Goal: Task Accomplishment & Management: Manage account settings

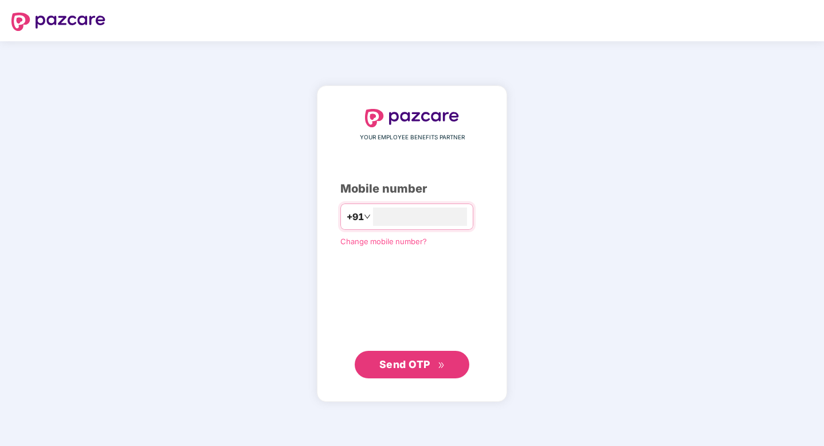
type input "**********"
click at [405, 367] on span "Send OTP" at bounding box center [404, 364] width 51 height 12
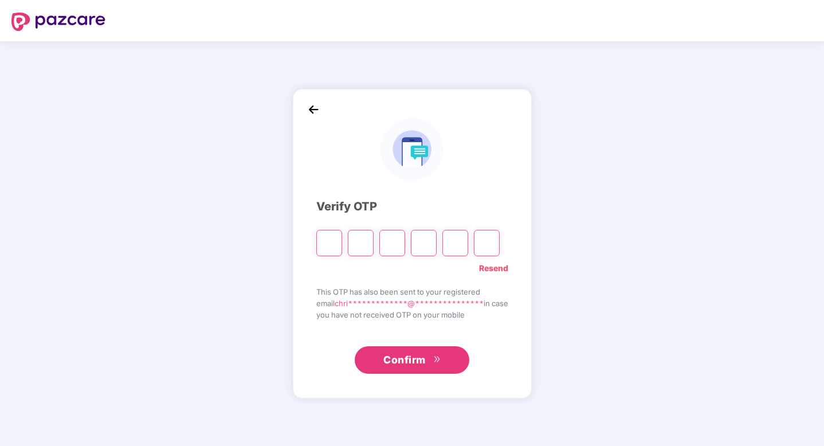
type input "*"
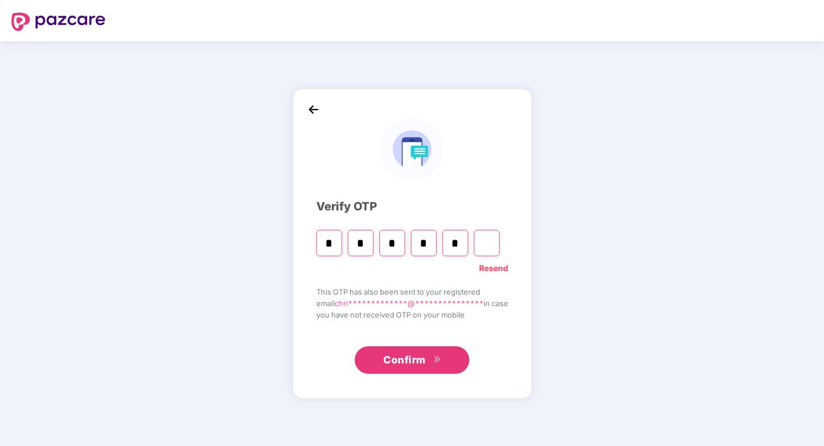
type input "*"
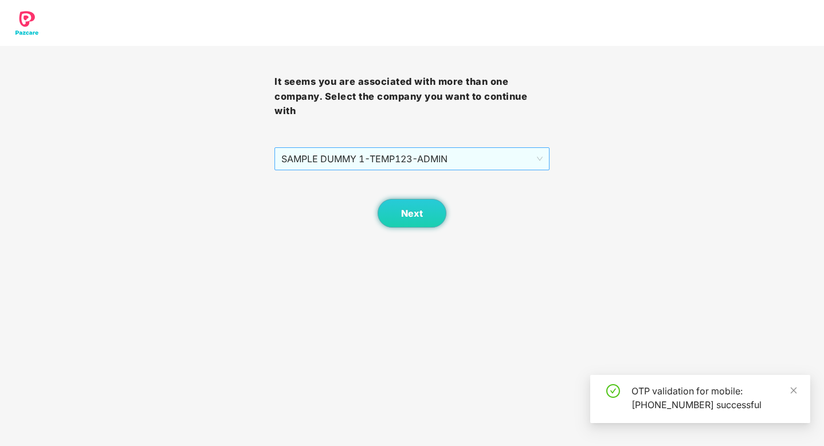
click at [403, 148] on span "SAMPLE DUMMY 1 - TEMP123 - ADMIN" at bounding box center [411, 159] width 261 height 22
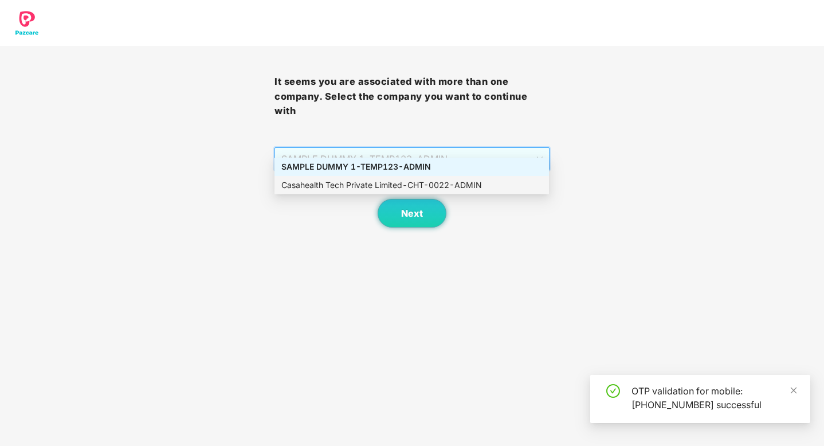
click at [399, 183] on div "Casahealth Tech Private Limited - CHT-0022 - ADMIN" at bounding box center [411, 185] width 261 height 13
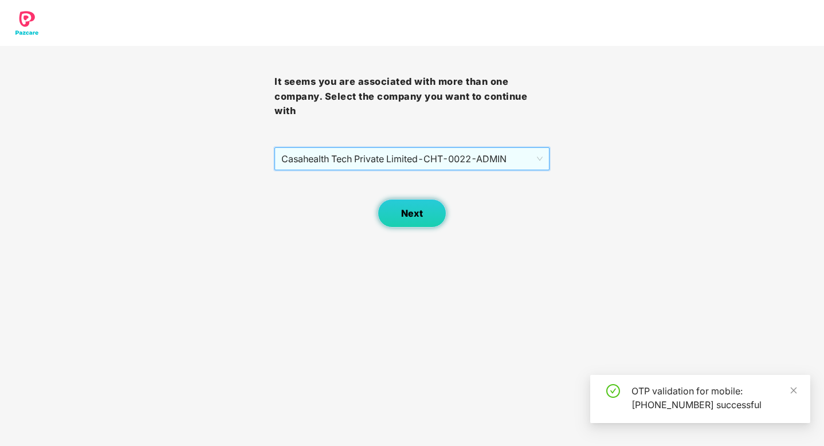
click at [417, 208] on span "Next" at bounding box center [412, 213] width 22 height 11
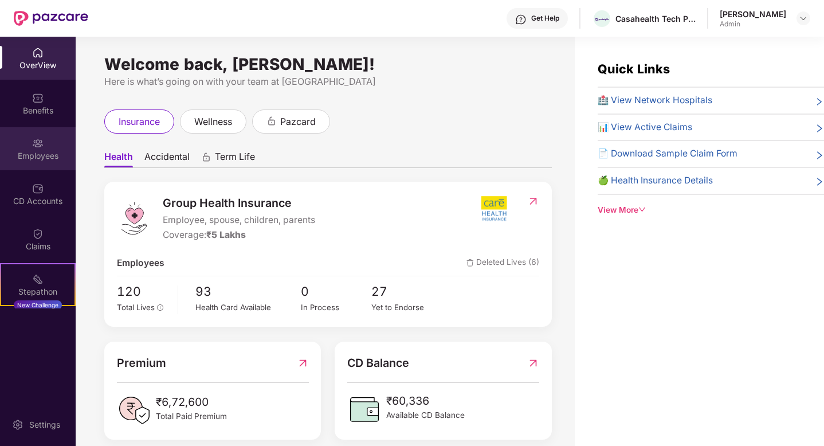
click at [32, 154] on div "Employees" at bounding box center [38, 155] width 76 height 11
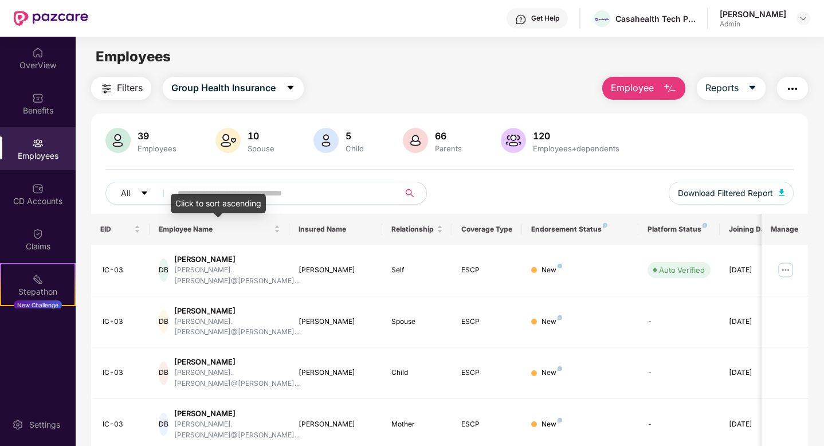
click at [232, 194] on div "Click to sort ascending" at bounding box center [218, 203] width 95 height 19
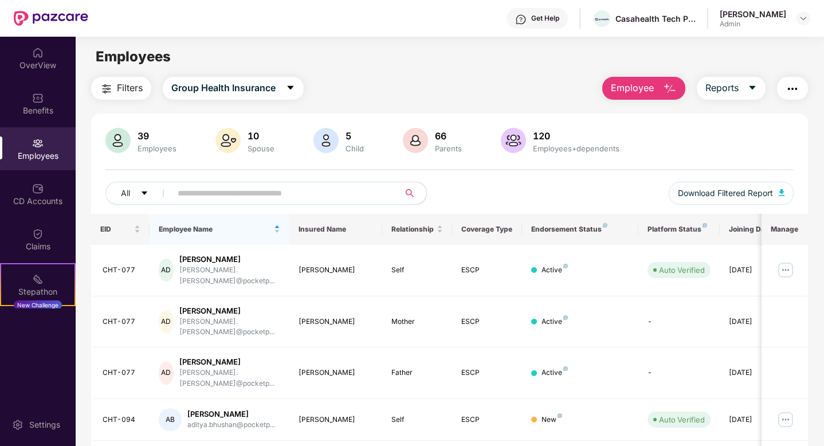
click at [321, 193] on input "text" at bounding box center [281, 192] width 206 height 17
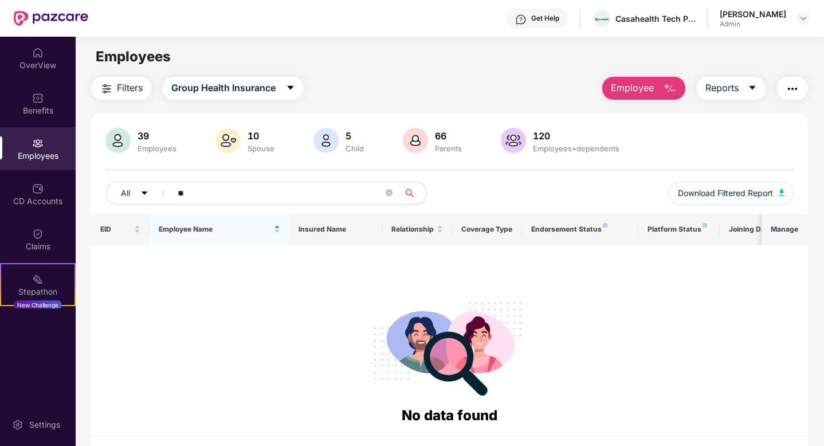
type input "*"
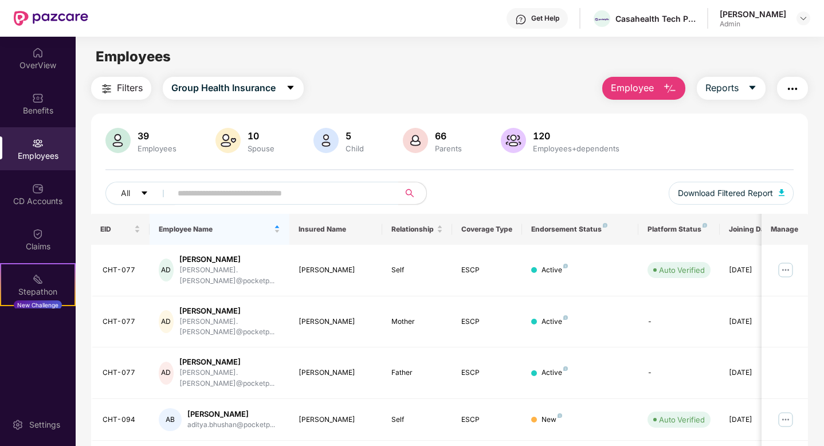
click at [26, 143] on div "Employees" at bounding box center [38, 148] width 76 height 43
click at [188, 193] on input "text" at bounding box center [281, 192] width 206 height 17
type input "*********"
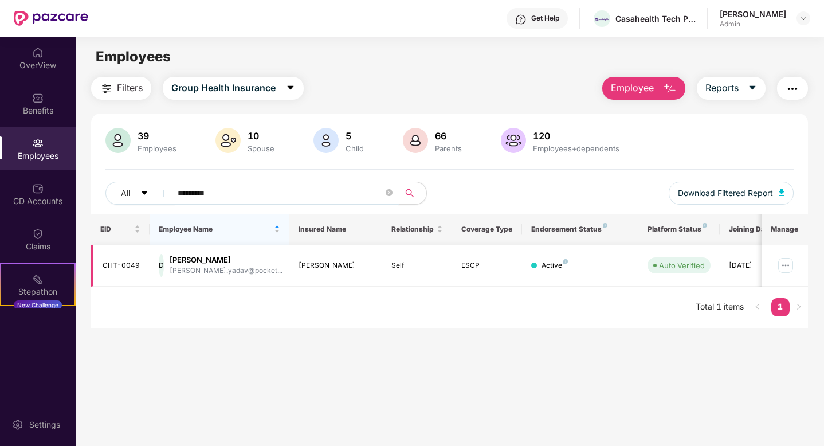
click at [784, 265] on img at bounding box center [785, 265] width 18 height 18
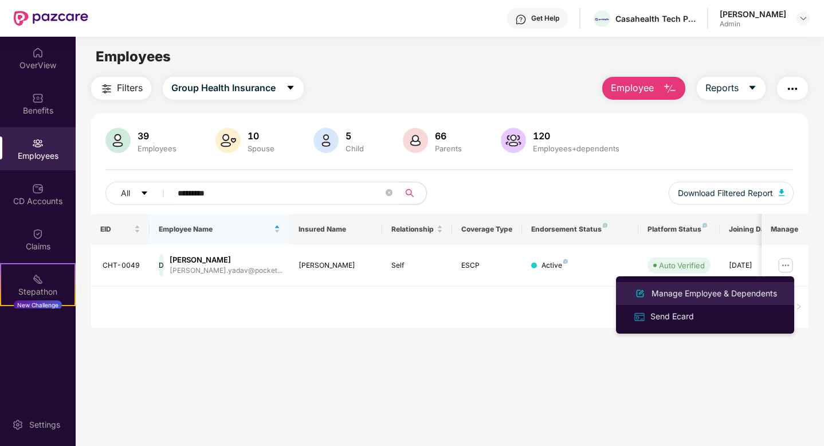
click at [688, 294] on div "Manage Employee & Dependents" at bounding box center [714, 293] width 130 height 13
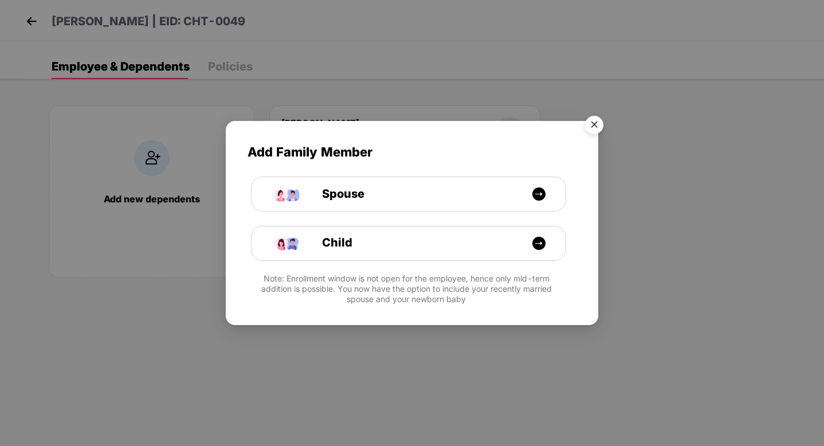
click at [592, 128] on img "Close" at bounding box center [594, 127] width 32 height 32
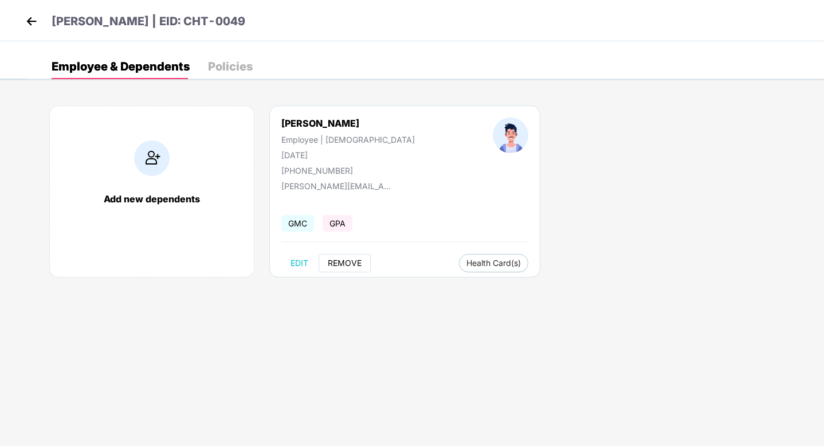
click at [350, 262] on span "REMOVE" at bounding box center [345, 262] width 34 height 9
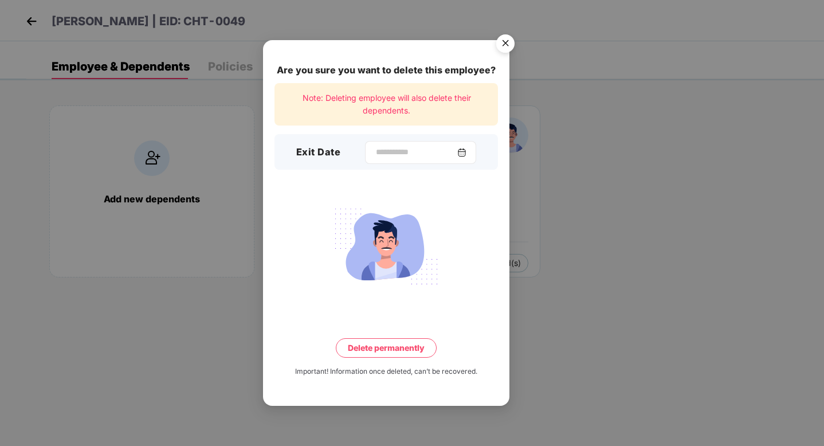
click at [466, 154] on img at bounding box center [461, 152] width 9 height 9
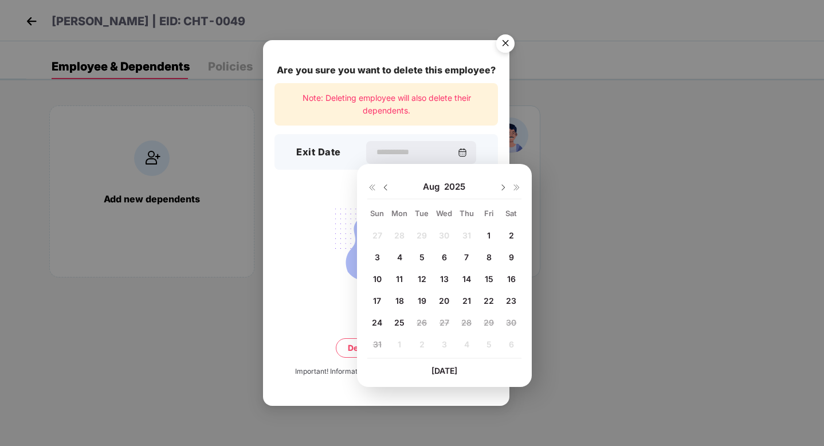
click at [491, 300] on span "22" at bounding box center [489, 301] width 10 height 10
type input "**********"
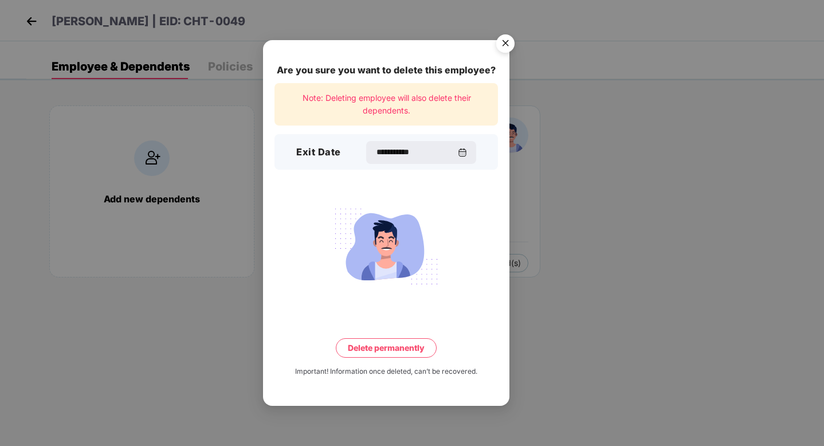
click at [385, 347] on button "Delete permanently" at bounding box center [386, 347] width 101 height 19
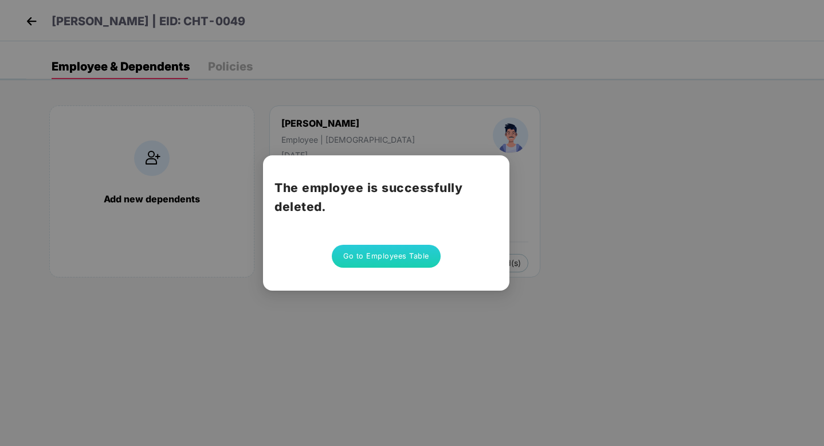
click at [538, 324] on div "The employee is successfully deleted. Go to Employees Table" at bounding box center [412, 223] width 824 height 446
click at [516, 129] on div "The employee is successfully deleted. Go to Employees Table" at bounding box center [412, 223] width 824 height 446
click at [392, 257] on button "Go to Employees Table" at bounding box center [386, 256] width 109 height 23
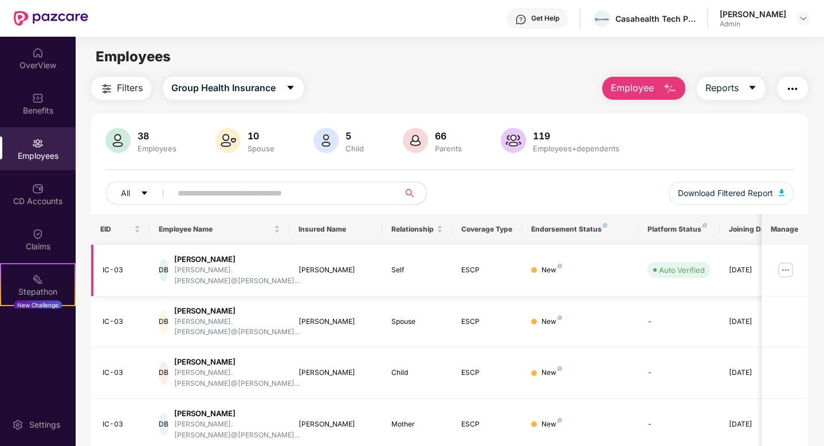
click at [788, 267] on img at bounding box center [785, 270] width 18 height 18
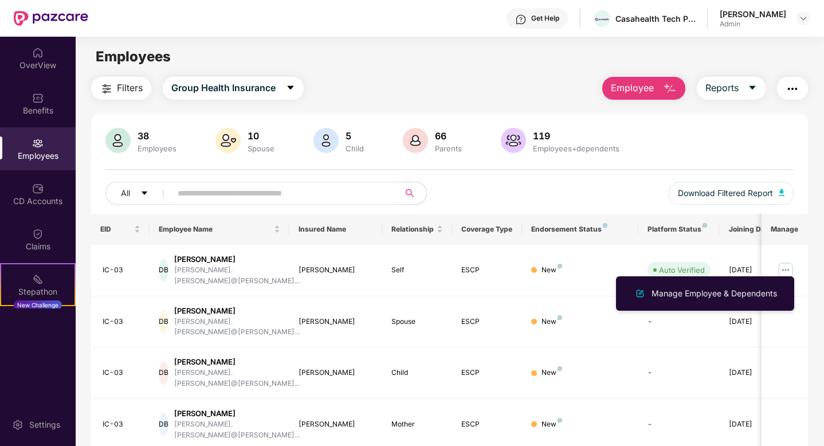
click at [594, 188] on div "All Download Filtered Report" at bounding box center [449, 198] width 688 height 32
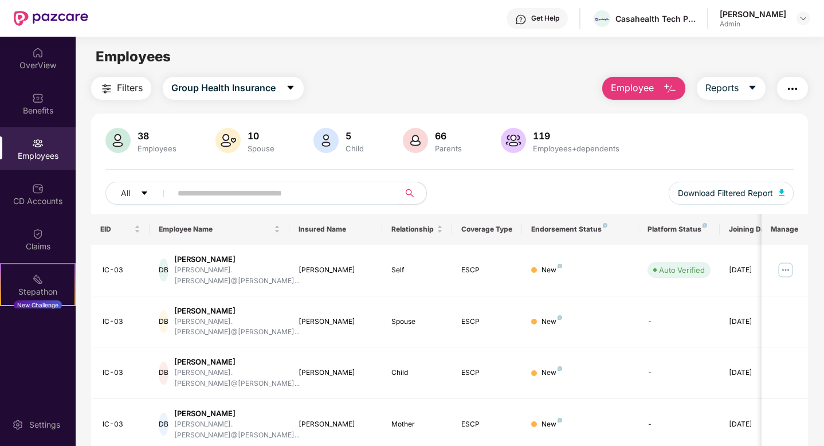
click at [218, 190] on input "text" at bounding box center [281, 192] width 206 height 17
type input "*******"
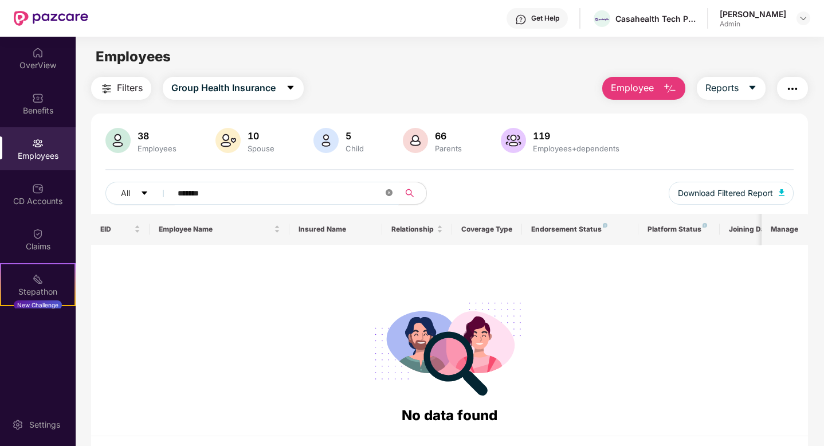
click at [388, 194] on icon "close-circle" at bounding box center [389, 192] width 7 height 7
